Goal: Task Accomplishment & Management: Manage account settings

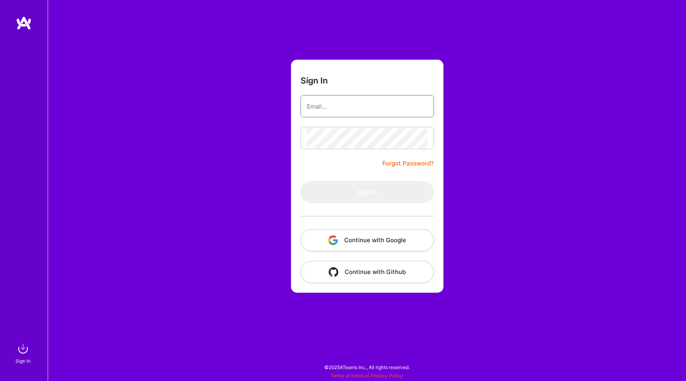
type input "[EMAIL_ADDRESS][DOMAIN_NAME]"
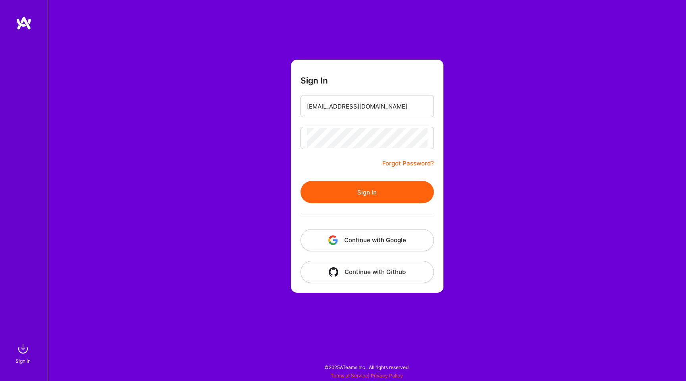
click at [364, 187] on button "Sign In" at bounding box center [367, 192] width 133 height 22
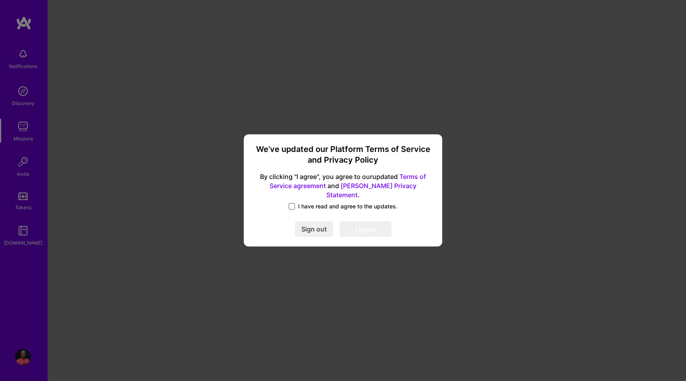
click at [294, 203] on span at bounding box center [292, 206] width 6 height 6
click at [0, 0] on input "I have read and agree to the updates." at bounding box center [0, 0] width 0 height 0
click at [358, 223] on button "I agree" at bounding box center [366, 229] width 52 height 16
